Goal: Share content: Share content

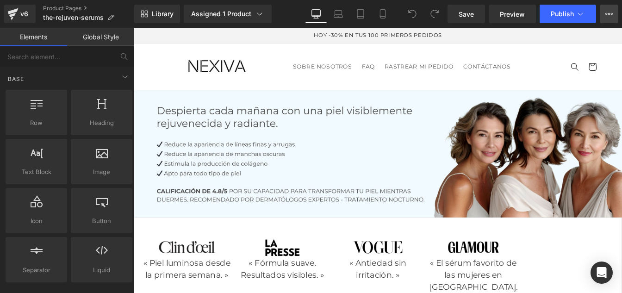
click at [609, 11] on icon at bounding box center [609, 13] width 7 height 7
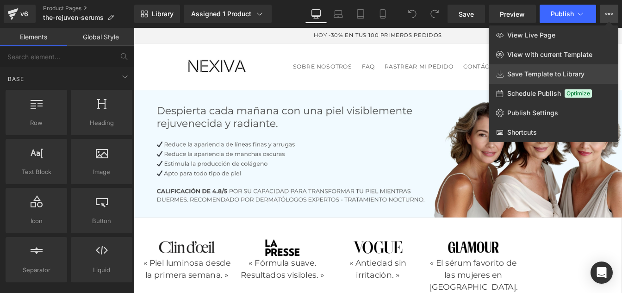
click at [531, 69] on link "Save Template to Library" at bounding box center [554, 73] width 130 height 19
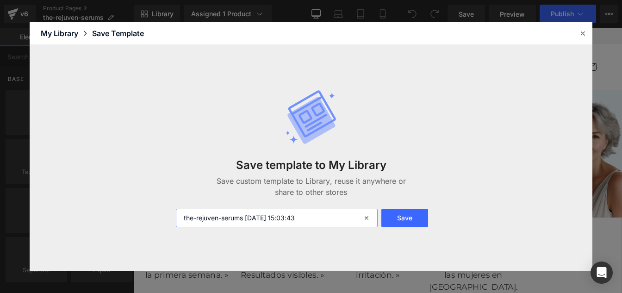
drag, startPoint x: 331, startPoint y: 217, endPoint x: 248, endPoint y: 220, distance: 83.8
click at [248, 220] on input "the-rejuven-serums [DATE] 15:03:43" at bounding box center [277, 218] width 202 height 19
click at [248, 219] on input "the-rejuven-serums mexicain" at bounding box center [277, 218] width 202 height 19
type input "the-rejuven-serums langue mexicain"
click at [402, 219] on button "Save" at bounding box center [404, 218] width 47 height 19
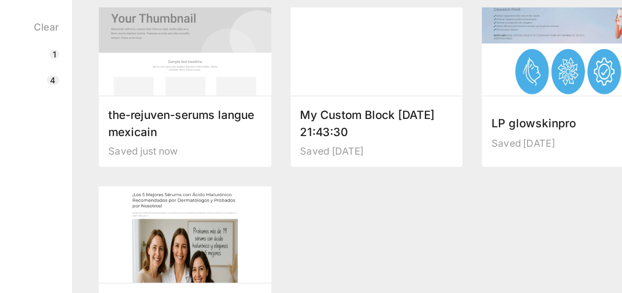
scroll to position [10, 0]
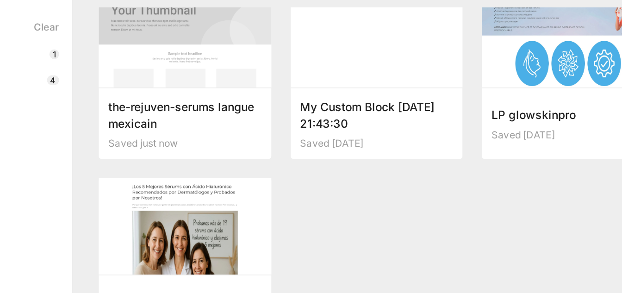
click at [220, 186] on div at bounding box center [200, 204] width 99 height 56
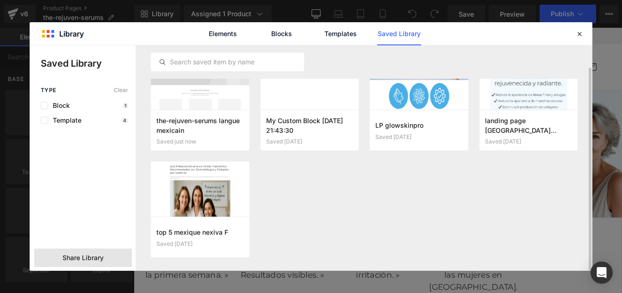
scroll to position [25, 0]
click at [74, 262] on span "Share Library" at bounding box center [83, 257] width 41 height 9
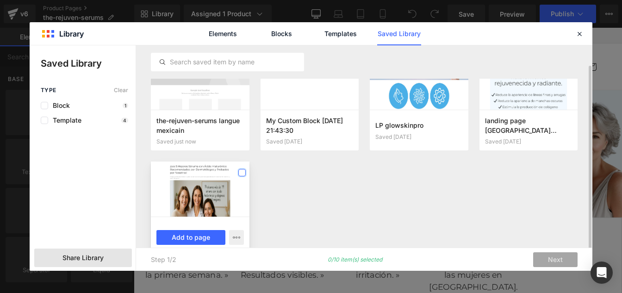
click at [240, 172] on label at bounding box center [241, 172] width 7 height 7
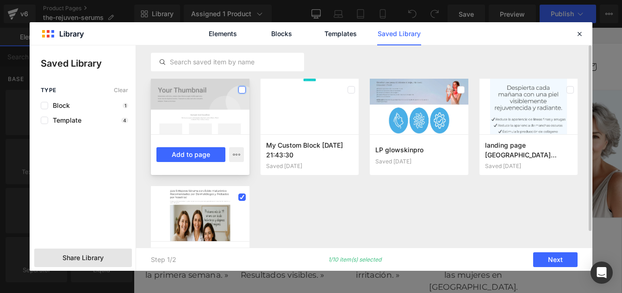
click at [244, 89] on label at bounding box center [241, 89] width 7 height 7
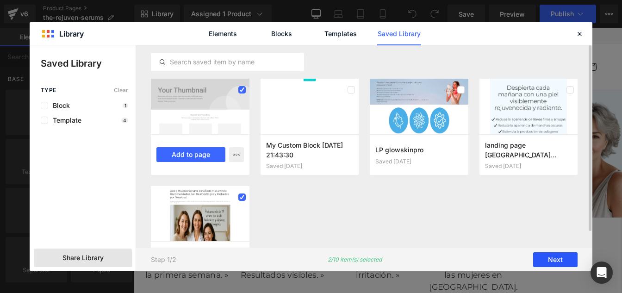
click at [551, 259] on button "Next" at bounding box center [555, 259] width 44 height 15
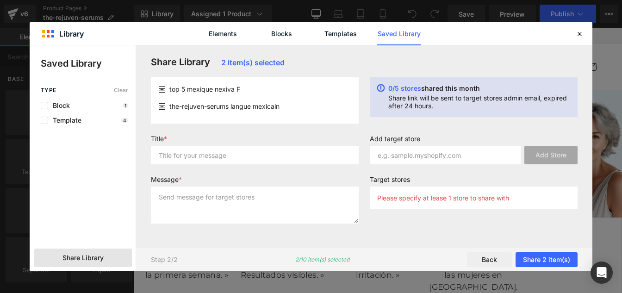
click at [268, 171] on div "Title *" at bounding box center [254, 153] width 219 height 37
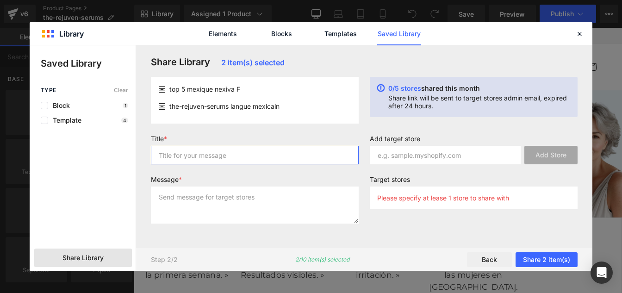
click at [247, 153] on input "text" at bounding box center [255, 155] width 208 height 19
type input "p"
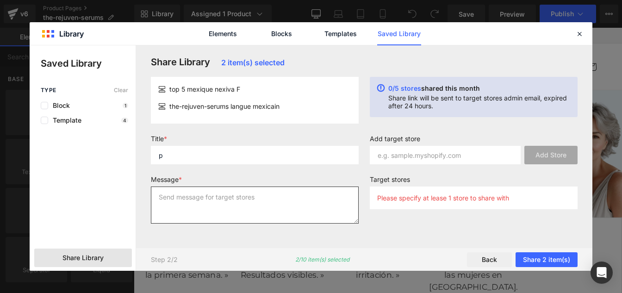
click at [225, 203] on textarea at bounding box center [255, 205] width 208 height 37
type textarea "p"
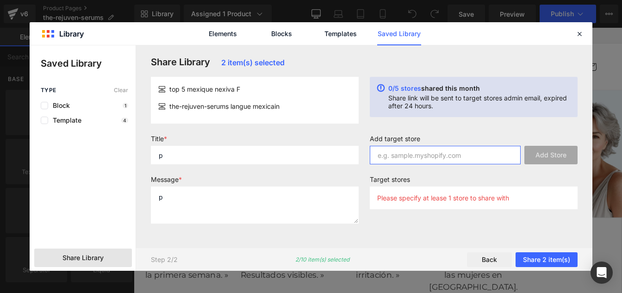
click at [414, 152] on input "text" at bounding box center [445, 155] width 151 height 19
paste input "e00cxp-tf"
type input "e00cxp-tf"
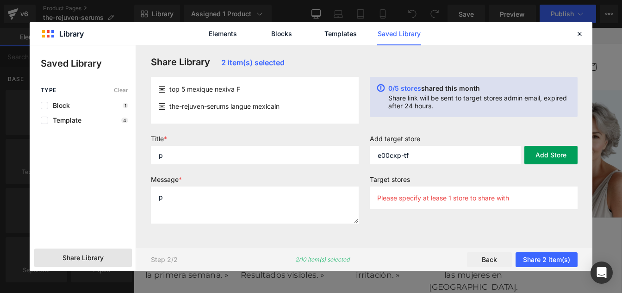
click at [542, 159] on button "Add Store" at bounding box center [551, 155] width 53 height 19
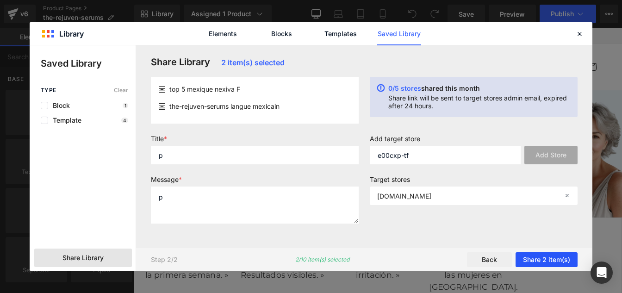
click at [528, 260] on button "Share 2 item(s)" at bounding box center [547, 259] width 62 height 15
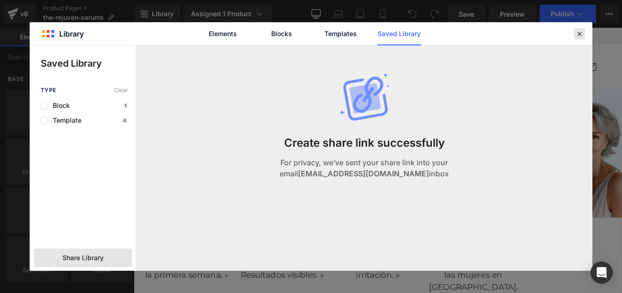
click at [578, 34] on icon at bounding box center [579, 34] width 8 height 8
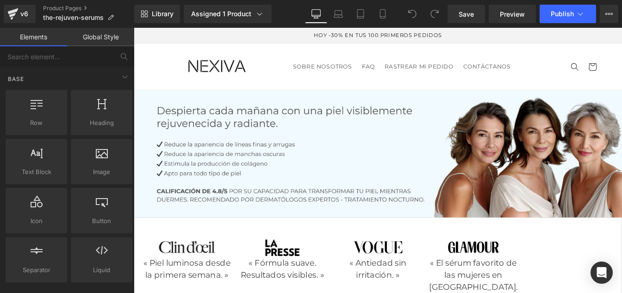
click at [622, 33] on div "HOY -30% EN TUS 100 PRIMEROS PEDIDOS" at bounding box center [413, 37] width 509 height 18
click at [16, 8] on icon at bounding box center [12, 13] width 11 height 23
